Goal: Task Accomplishment & Management: Use online tool/utility

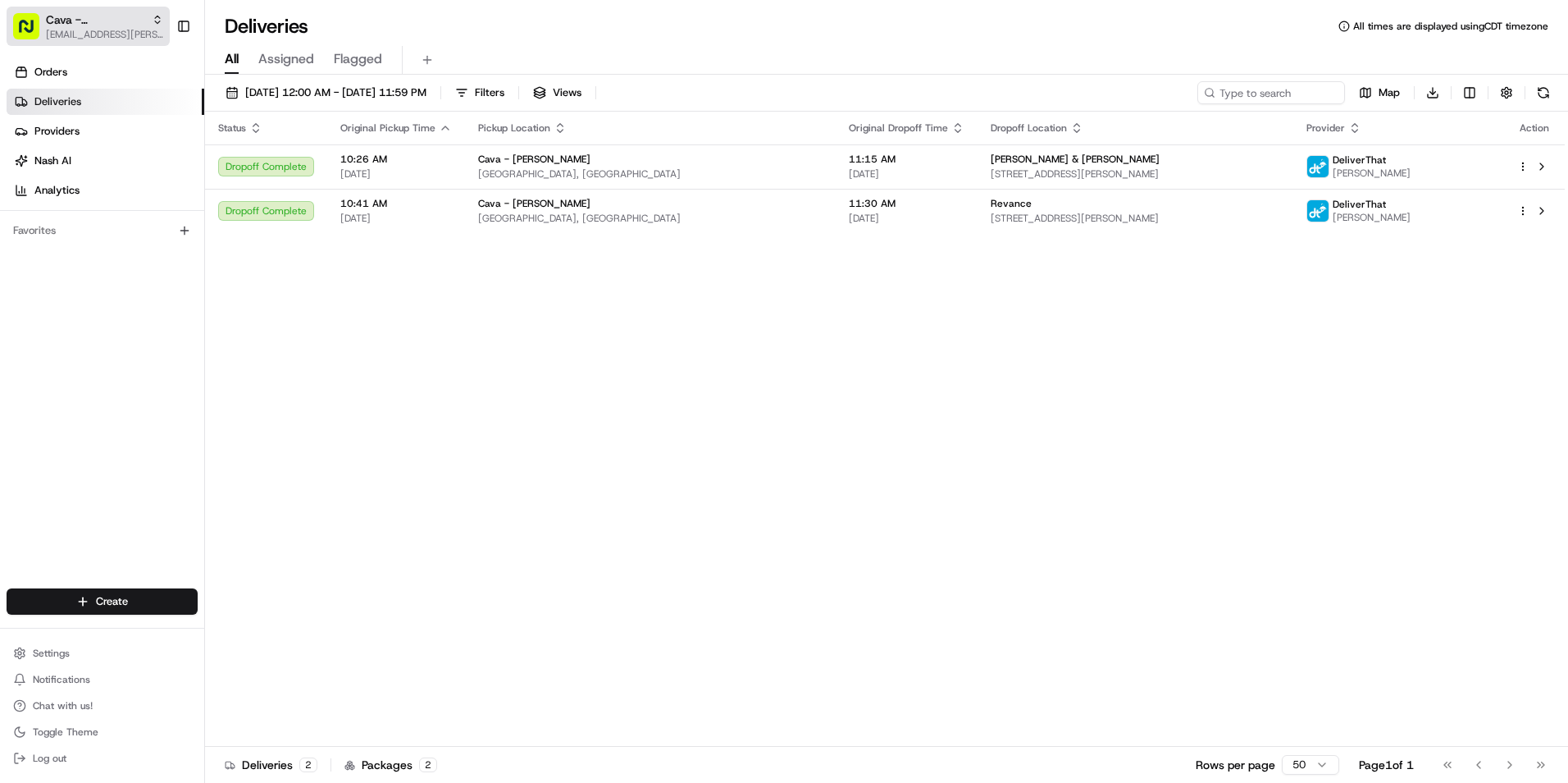
click at [100, 27] on span "Cava - [PERSON_NAME]" at bounding box center [96, 20] width 100 height 16
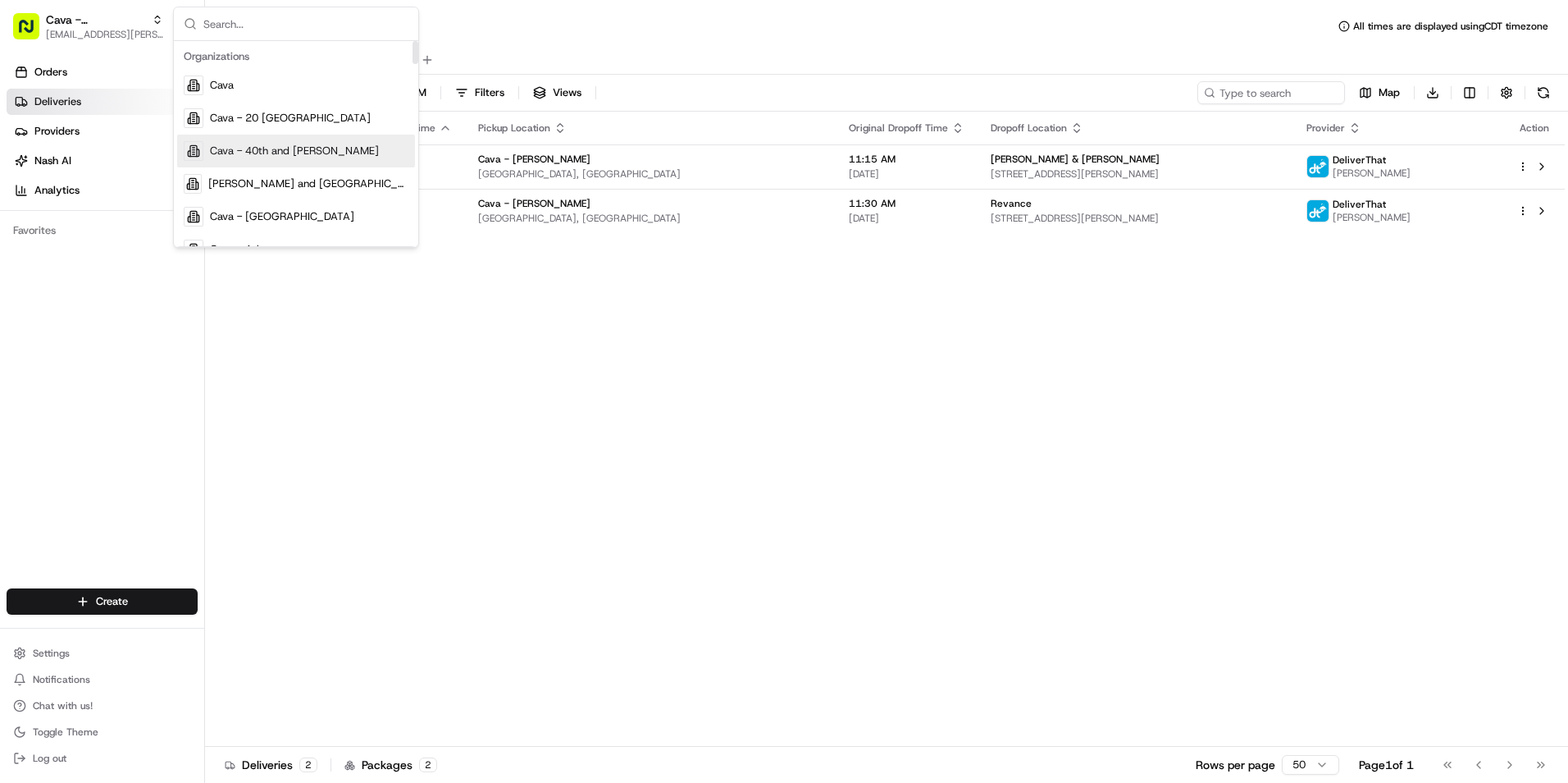
click at [302, 152] on span "Cava - 40th and [PERSON_NAME]" at bounding box center [294, 151] width 169 height 14
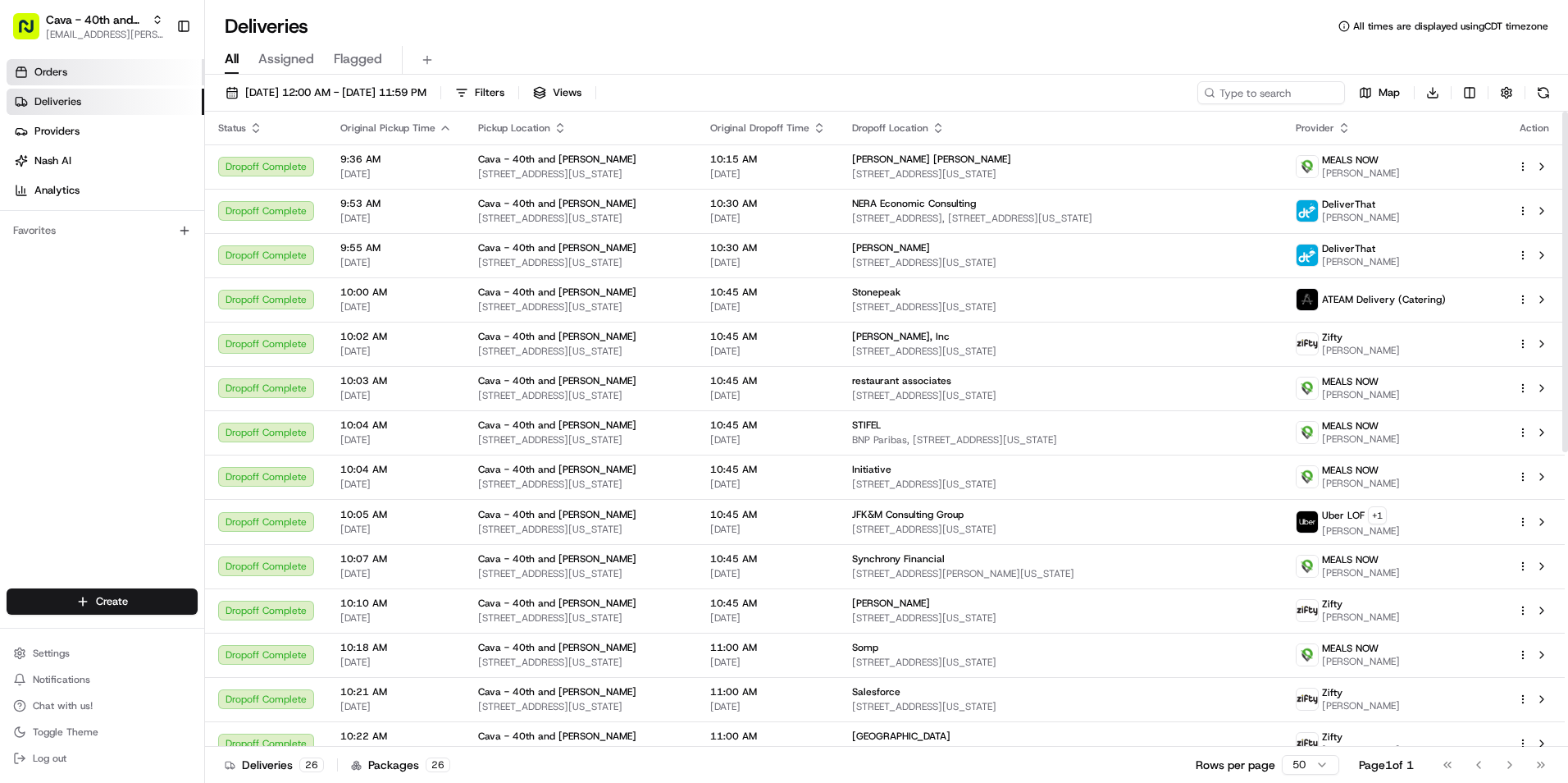
click at [92, 72] on link "Orders" at bounding box center [105, 72] width 197 height 26
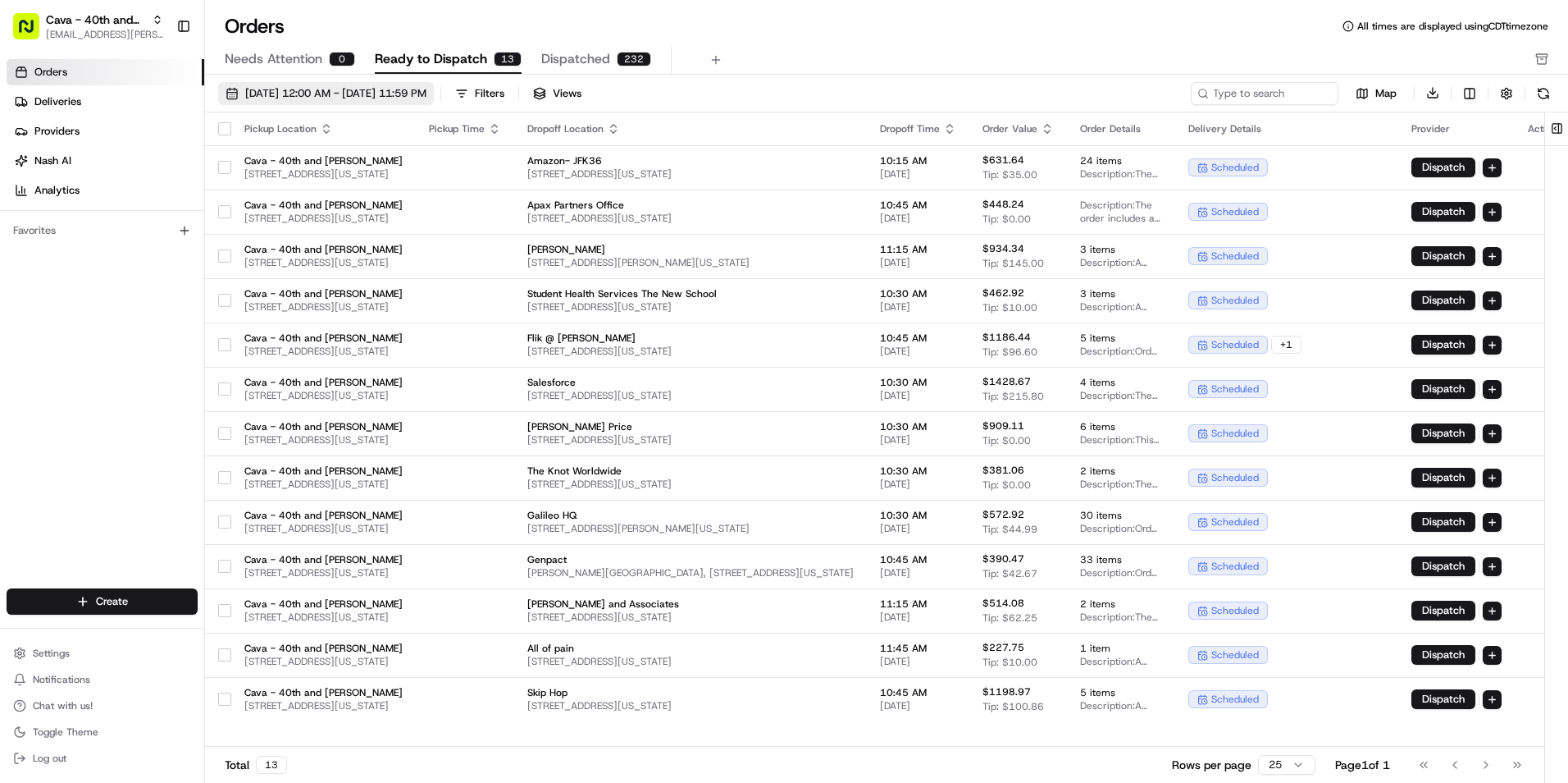
click at [355, 98] on span "[DATE] 12:00 AM - [DATE] 11:59 PM" at bounding box center [336, 93] width 181 height 14
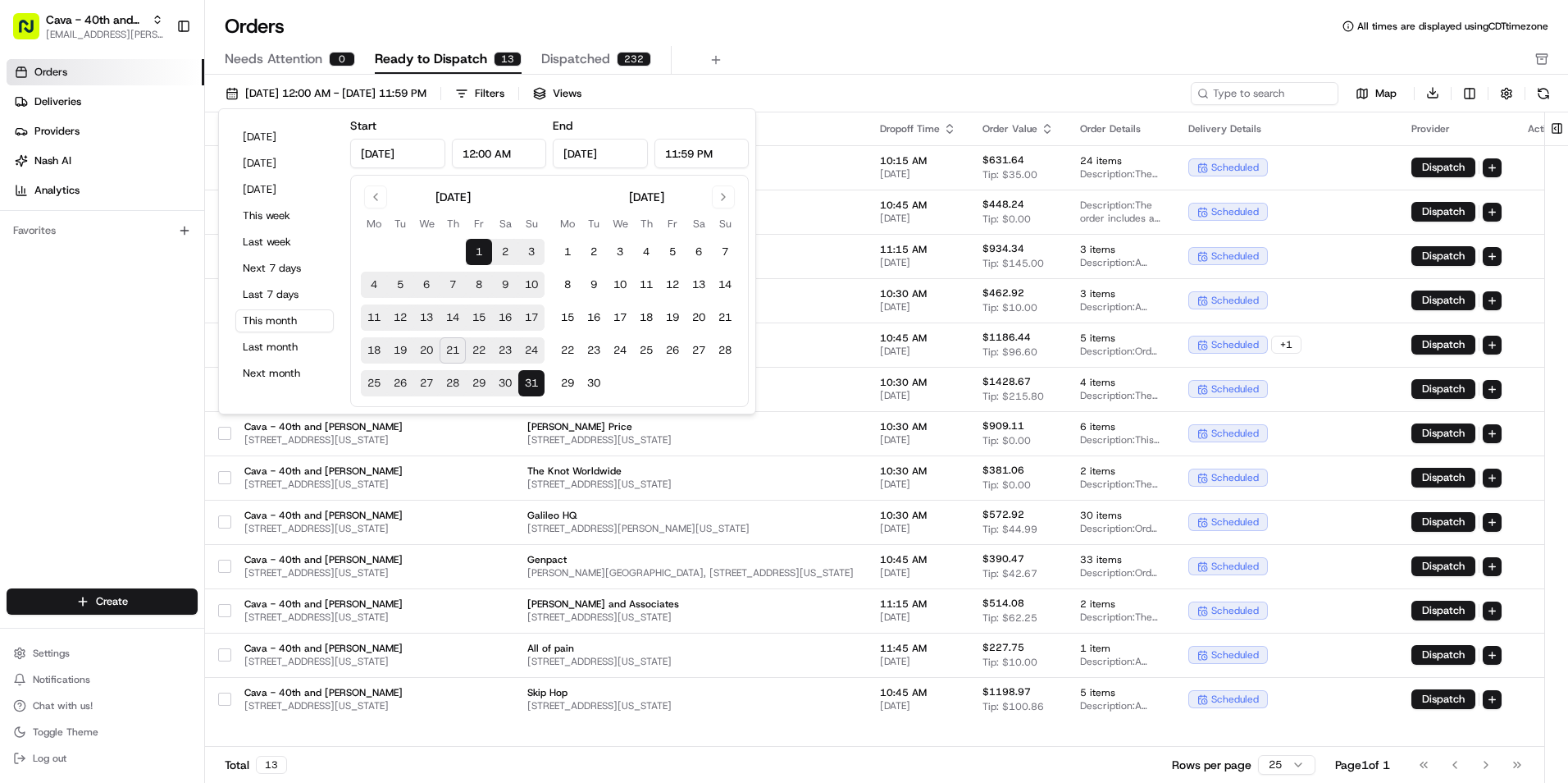
click at [470, 349] on button "22" at bounding box center [479, 350] width 26 height 26
type input "[DATE]"
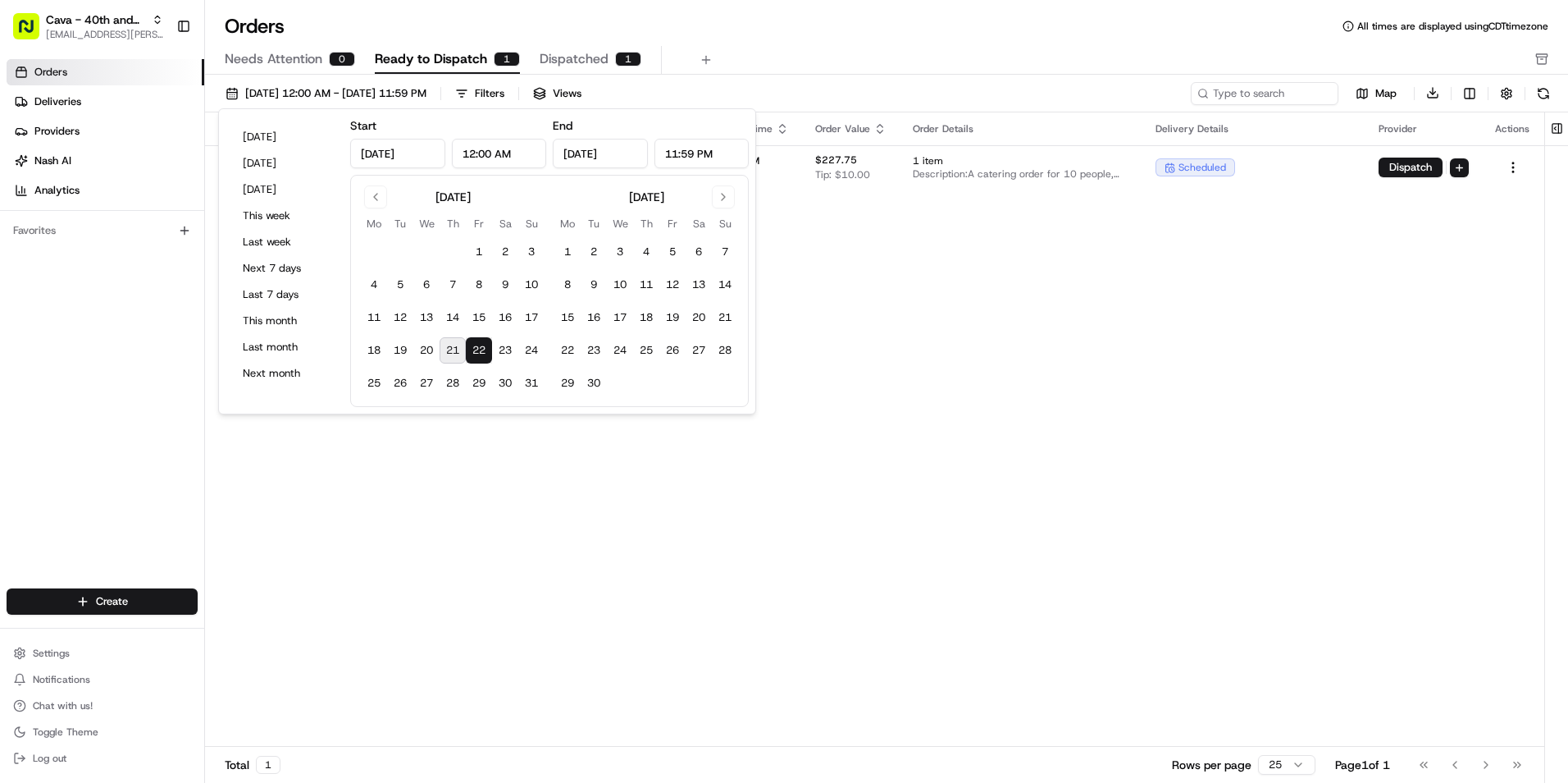
click at [689, 24] on div "Orders All times are displayed using CDT timezone" at bounding box center [887, 26] width 1364 height 26
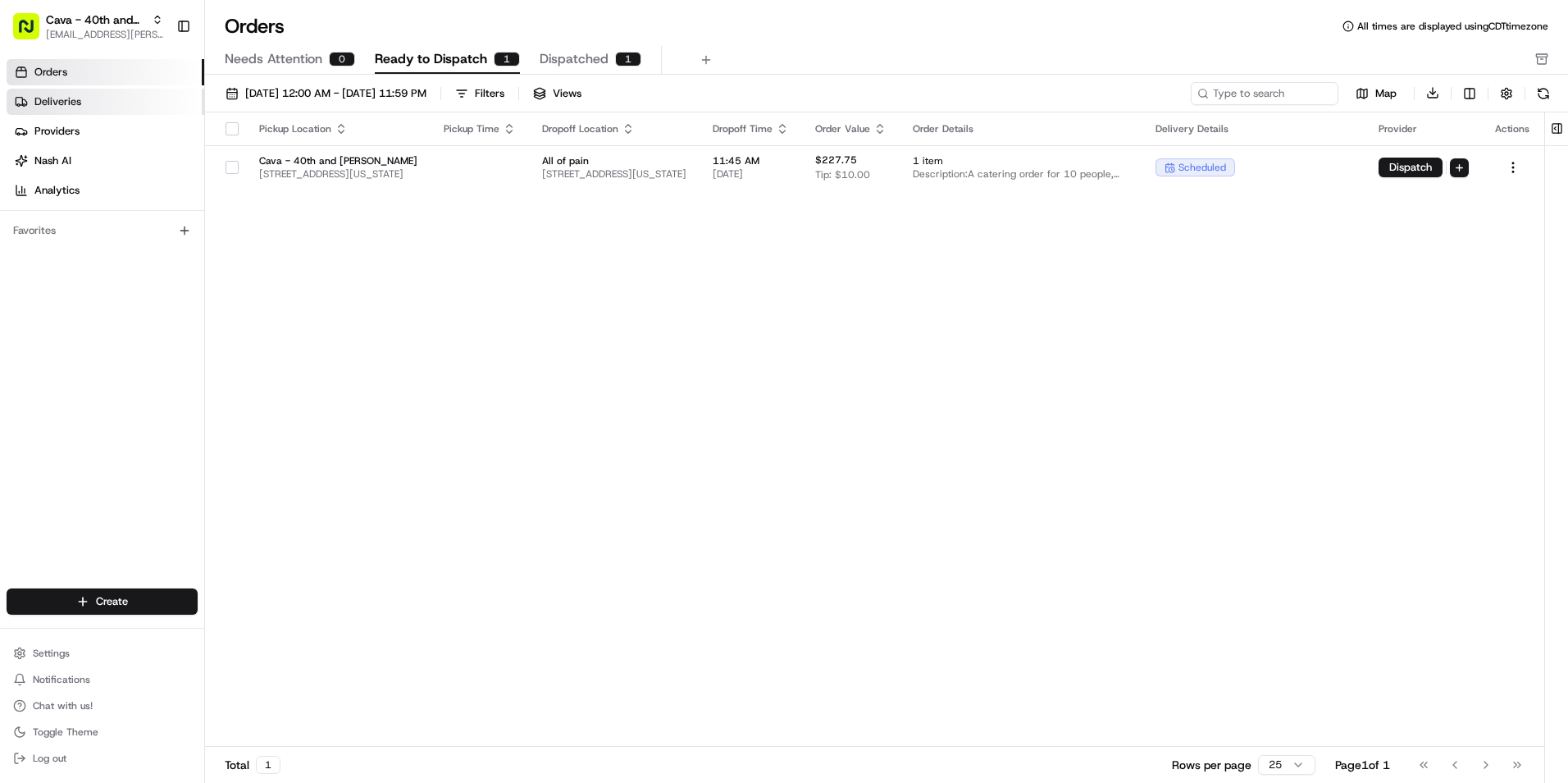
click at [70, 104] on span "Deliveries" at bounding box center [58, 101] width 47 height 14
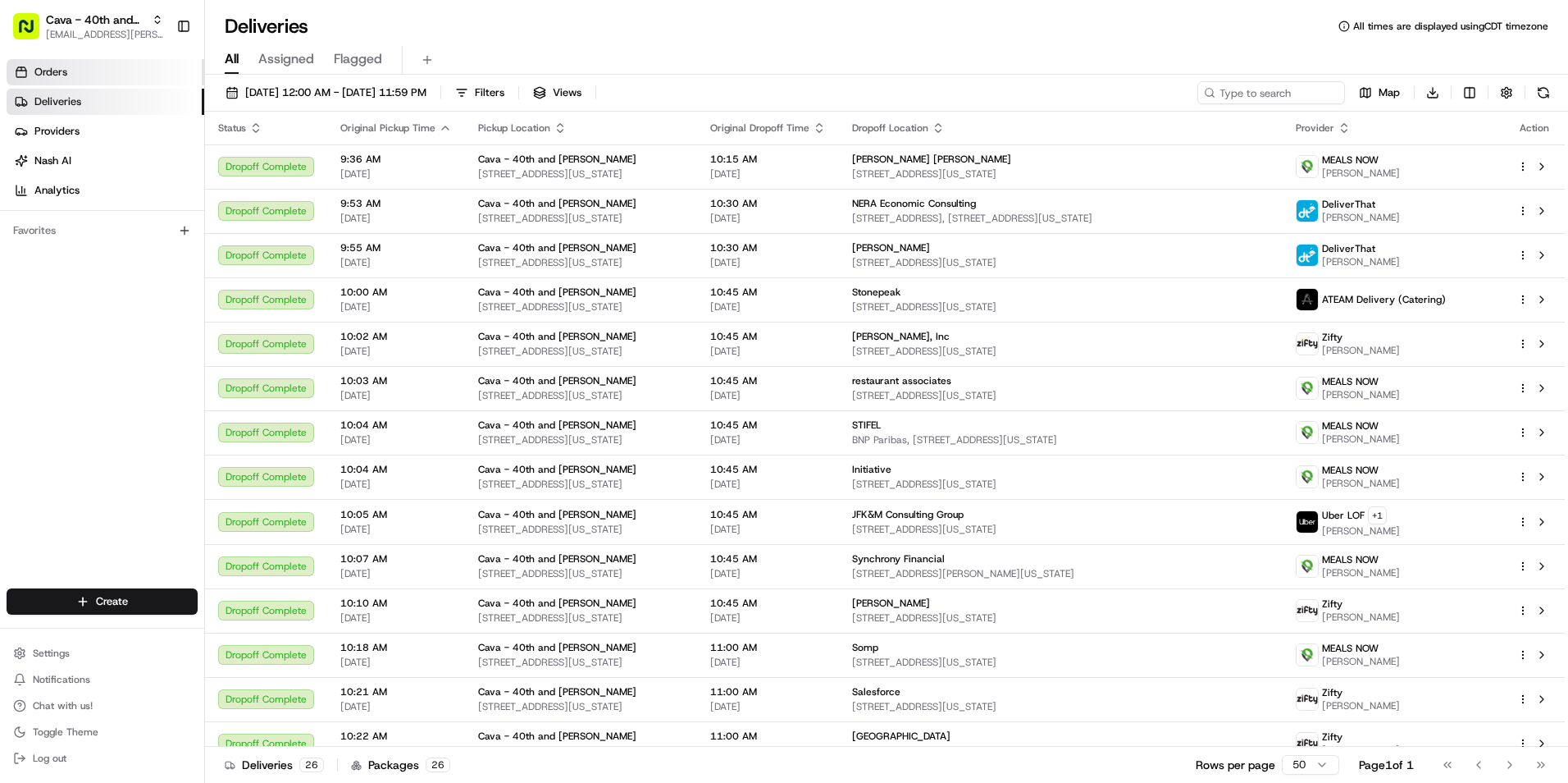
click at [57, 65] on span "Orders" at bounding box center [51, 72] width 33 height 14
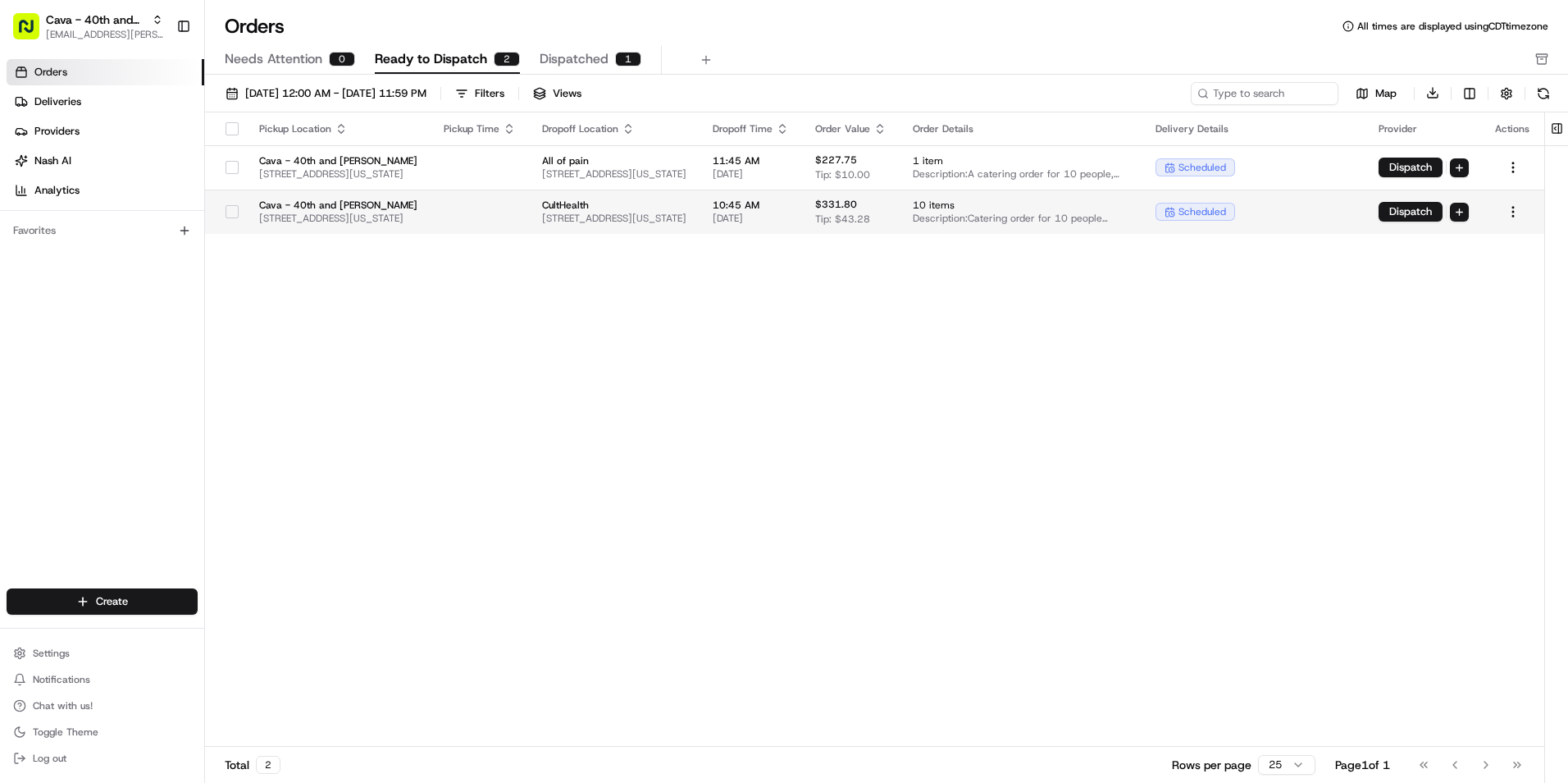
click at [699, 196] on td "CultHealth 261 5th Ave #701, New York, NY 10016, USA" at bounding box center [614, 211] width 171 height 44
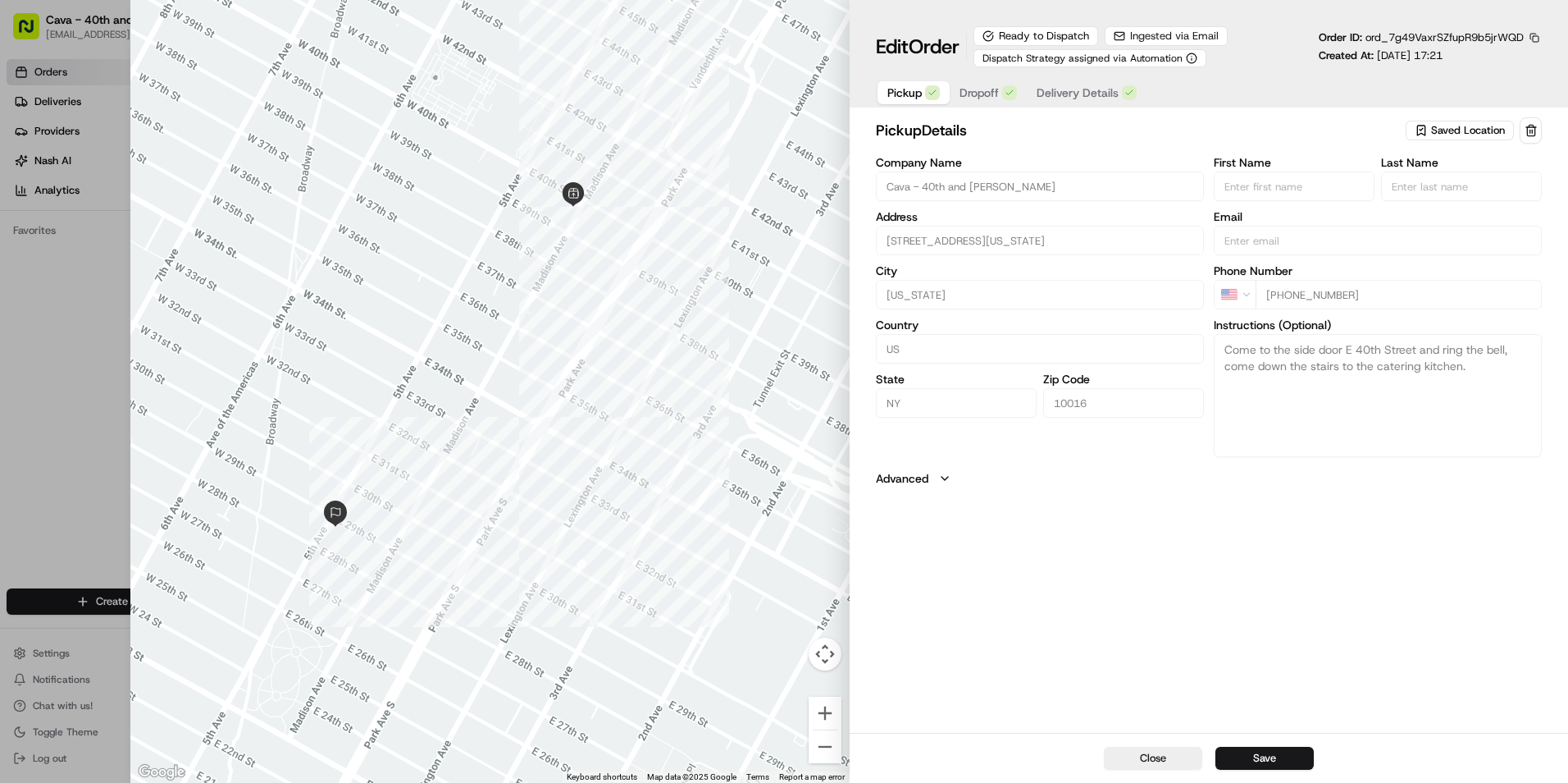
click at [974, 96] on span "Dropoff" at bounding box center [980, 92] width 40 height 16
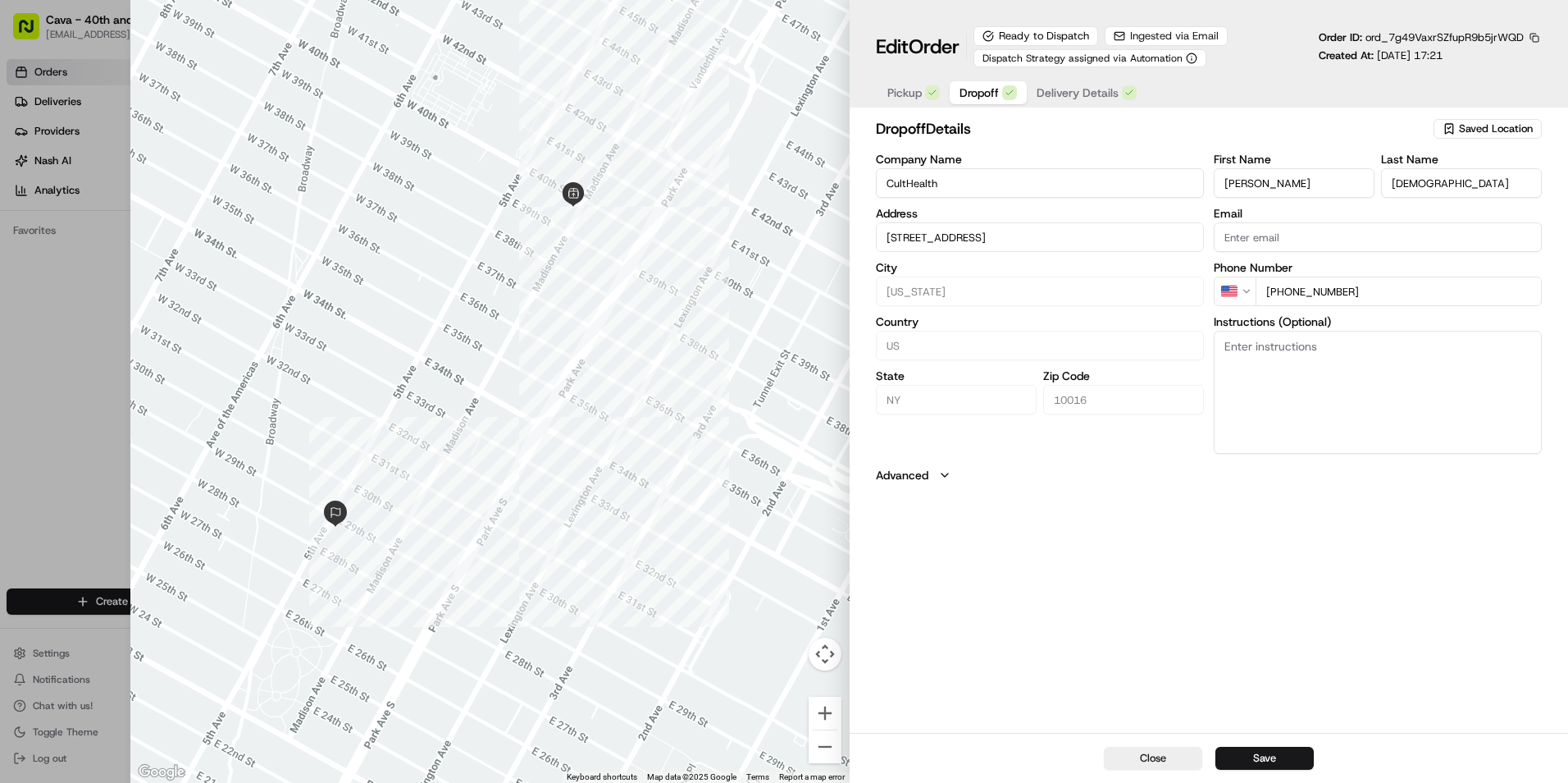
click at [1251, 365] on textarea "Instructions (Optional)" at bounding box center [1378, 392] width 328 height 123
paste textarea "*PLEASE be sure they use the freight elevator (@ 6 East 29th st) to bring the f…"
type input "261 5th Ave #701New York, NY 10016"
type textarea "*PLEASE be sure they use the freight elevator (@ 6 East 29th st) to bring the f…"
click at [1268, 751] on button "Save" at bounding box center [1264, 758] width 99 height 23
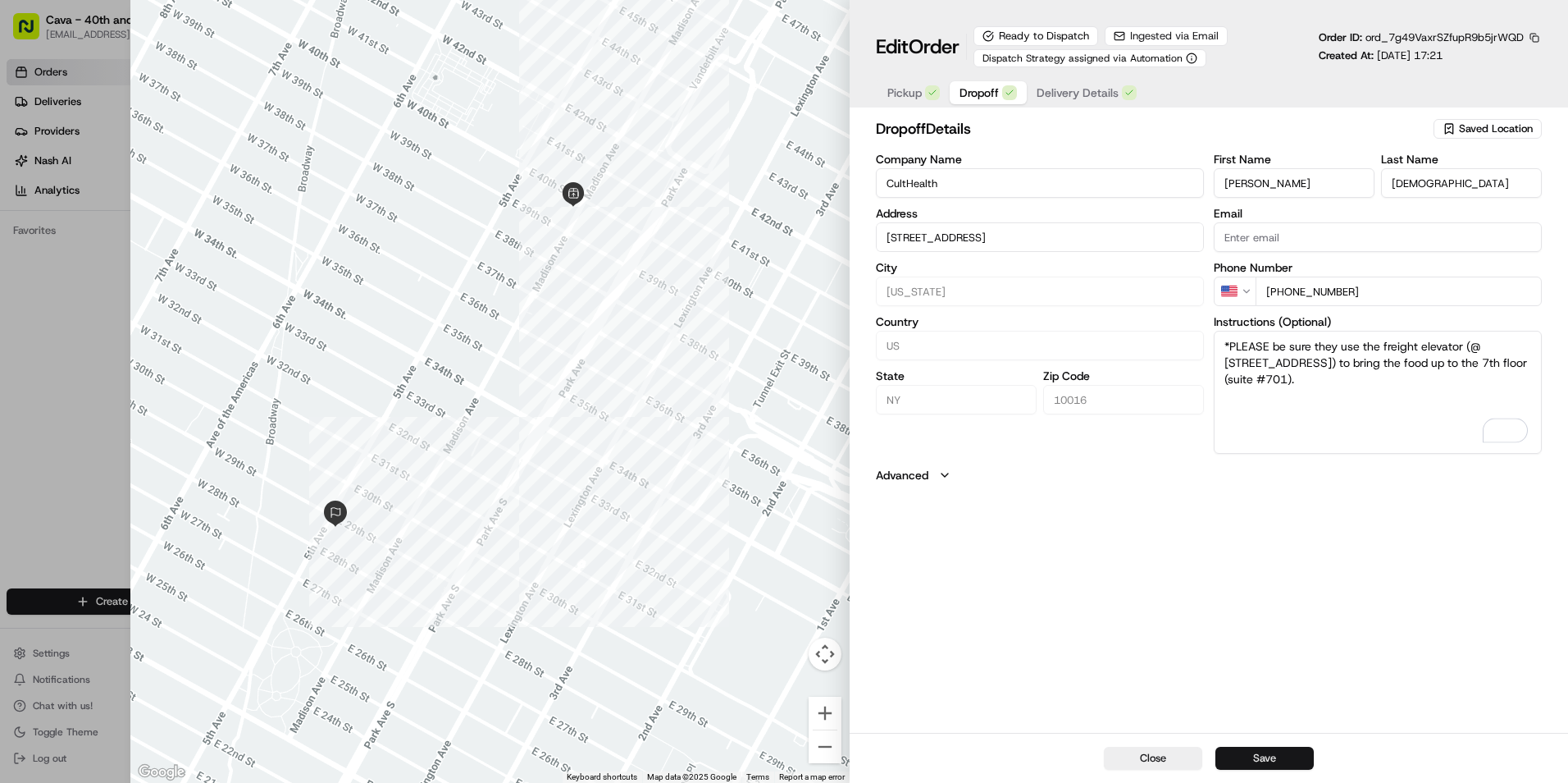
type input "261 5th Ave #701New York, NY 10016"
type input "+1"
